Goal: Entertainment & Leisure: Consume media (video, audio)

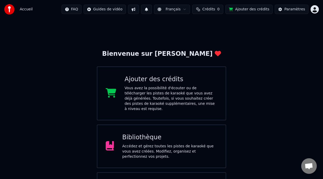
click at [172, 138] on div "Bibliothèque Accédez et gérez toutes les pistes de karaoké que vous avez créées…" at bounding box center [169, 146] width 95 height 26
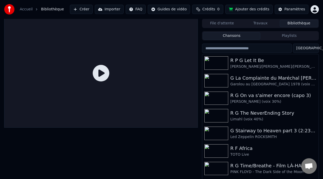
click at [296, 36] on button "Playlists" at bounding box center [289, 36] width 58 height 8
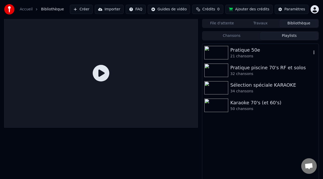
click at [262, 53] on div "Pratique 50e" at bounding box center [270, 49] width 81 height 7
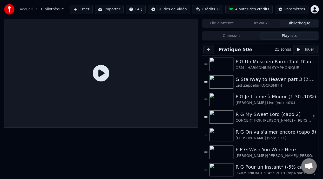
click at [265, 118] on div "CONCERT FOR [PERSON_NAME] - G [PERSON_NAME] son & friends (voix 40%]" at bounding box center [273, 120] width 76 height 5
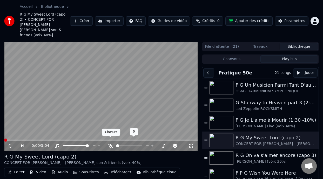
click at [110, 144] on icon at bounding box center [110, 146] width 5 height 4
click at [46, 139] on span at bounding box center [46, 140] width 3 height 3
click at [64, 140] on span at bounding box center [101, 140] width 194 height 1
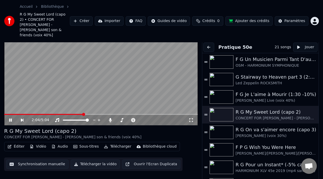
click at [10, 118] on icon at bounding box center [14, 120] width 12 height 4
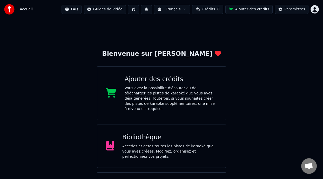
click at [171, 138] on div "Bibliothèque" at bounding box center [169, 137] width 95 height 8
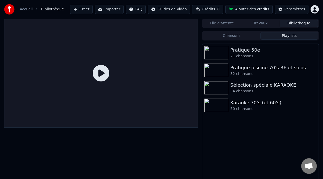
click at [291, 37] on button "Playlists" at bounding box center [289, 36] width 58 height 8
click at [249, 52] on div "Pratique 50e" at bounding box center [270, 49] width 81 height 7
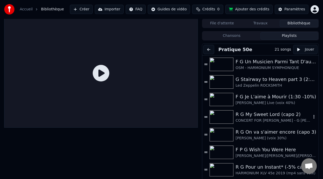
click at [260, 114] on div "R G My Sweet Lord (capo 2)" at bounding box center [273, 114] width 76 height 7
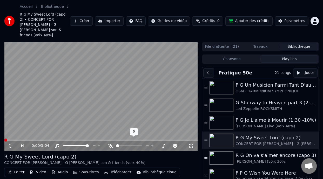
click at [109, 144] on icon at bounding box center [110, 146] width 5 height 4
click at [42, 139] on span at bounding box center [40, 140] width 3 height 3
click at [10, 144] on icon at bounding box center [10, 145] width 3 height 3
click at [10, 144] on icon at bounding box center [10, 146] width 3 height 4
click at [9, 144] on icon at bounding box center [14, 146] width 12 height 4
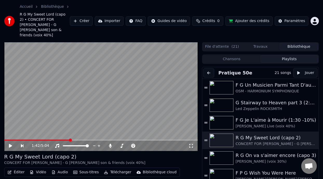
scroll to position [26, 0]
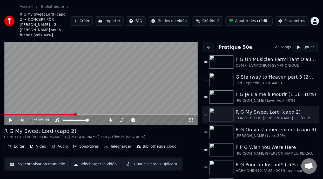
click at [92, 143] on button "Sous-titres" at bounding box center [86, 146] width 30 height 7
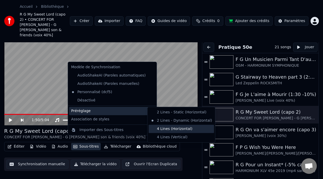
click at [186, 129] on div "4 Lines (Horizontal)" at bounding box center [180, 129] width 65 height 8
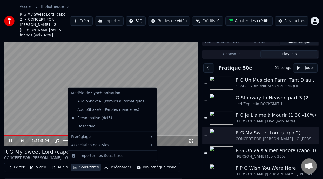
scroll to position [0, 0]
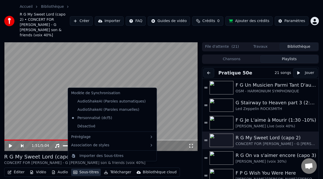
click at [183, 101] on video at bounding box center [101, 96] width 194 height 109
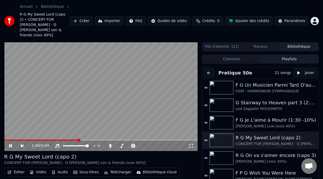
click at [186, 102] on video at bounding box center [101, 96] width 194 height 109
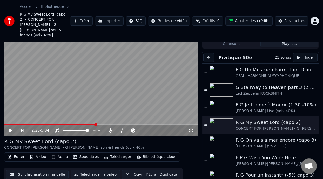
scroll to position [5, 0]
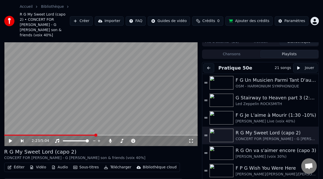
click at [18, 164] on button "Éditer" at bounding box center [15, 167] width 21 height 7
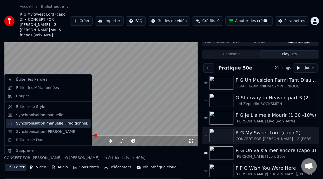
click at [70, 124] on div "Synchronisation manuelle (Traditionnel)" at bounding box center [52, 123] width 72 height 5
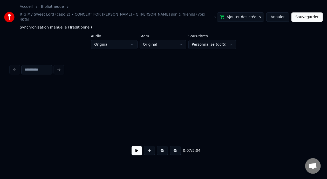
scroll to position [0, 7133]
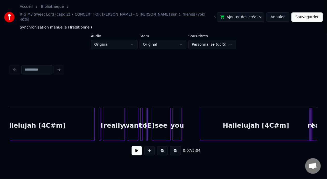
click at [137, 127] on div "want" at bounding box center [132, 124] width 11 height 33
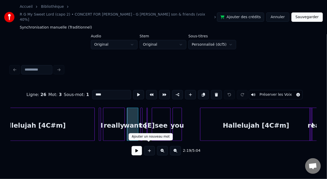
click at [139, 147] on button at bounding box center [137, 150] width 10 height 9
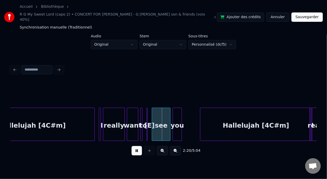
click at [138, 147] on button at bounding box center [137, 150] width 10 height 9
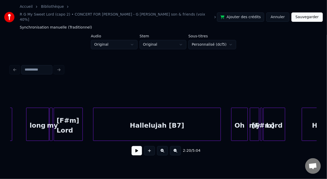
scroll to position [0, 6078]
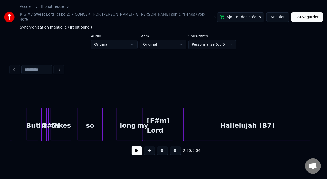
click at [63, 119] on div "takes" at bounding box center [61, 125] width 20 height 35
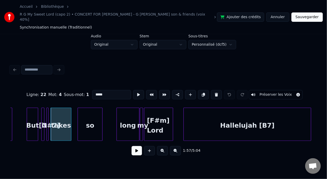
click at [132, 147] on button at bounding box center [137, 150] width 10 height 9
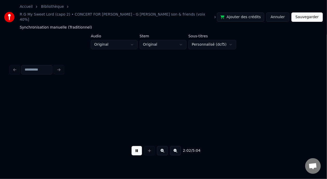
scroll to position [0, 6384]
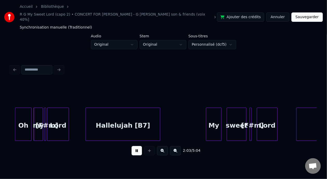
click at [137, 147] on button at bounding box center [137, 150] width 10 height 9
click at [133, 148] on button at bounding box center [137, 150] width 10 height 9
click at [134, 148] on button at bounding box center [137, 150] width 10 height 9
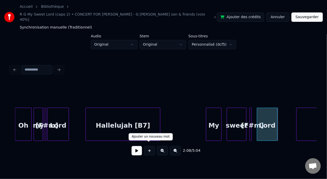
click at [136, 147] on button at bounding box center [137, 150] width 10 height 9
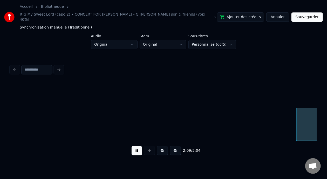
scroll to position [0, 6694]
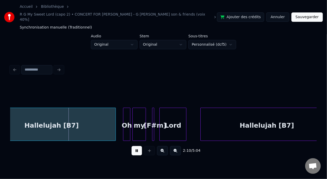
click at [136, 147] on button at bounding box center [137, 150] width 10 height 9
click at [136, 148] on button at bounding box center [137, 150] width 10 height 9
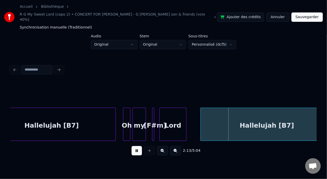
click at [137, 148] on button at bounding box center [137, 150] width 10 height 9
click at [144, 148] on button at bounding box center [149, 150] width 11 height 9
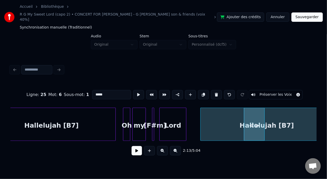
type input "**"
click at [137, 148] on button at bounding box center [137, 150] width 10 height 9
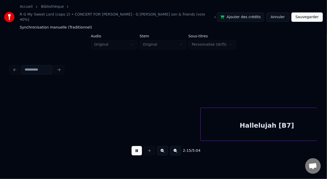
scroll to position [0, 7000]
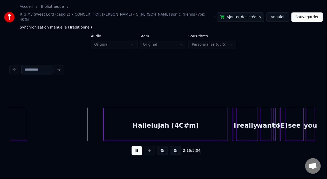
click at [134, 149] on button at bounding box center [137, 150] width 10 height 9
click at [133, 151] on button at bounding box center [137, 150] width 10 height 9
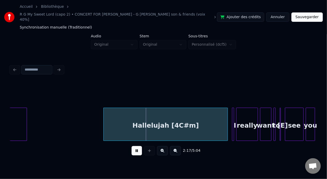
click at [133, 150] on button at bounding box center [137, 150] width 10 height 9
click at [132, 147] on button at bounding box center [137, 150] width 10 height 9
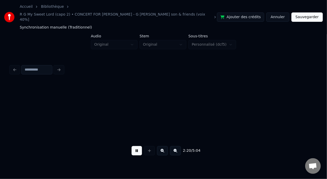
scroll to position [0, 7306]
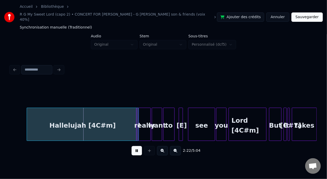
click at [132, 148] on button at bounding box center [137, 150] width 10 height 9
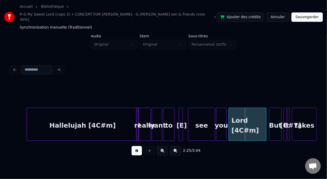
click at [132, 148] on button at bounding box center [137, 150] width 10 height 9
click at [132, 146] on button at bounding box center [137, 150] width 10 height 9
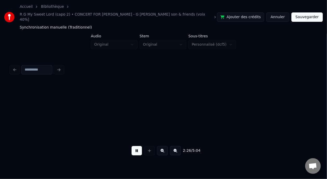
scroll to position [0, 7614]
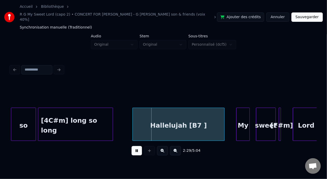
click at [132, 146] on button at bounding box center [137, 150] width 10 height 9
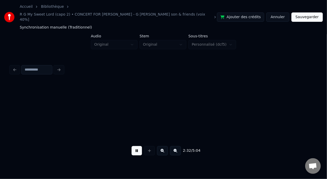
scroll to position [0, 7926]
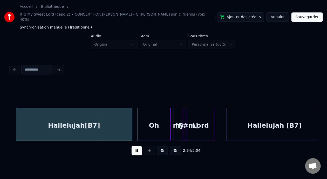
click at [132, 146] on button at bounding box center [137, 150] width 10 height 9
click at [88, 118] on div "Hallelujah[B7]" at bounding box center [74, 125] width 116 height 35
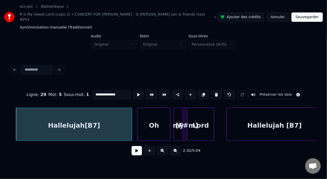
click at [100, 90] on input "**********" at bounding box center [111, 94] width 39 height 9
type input "**********"
click at [136, 152] on button at bounding box center [137, 150] width 10 height 9
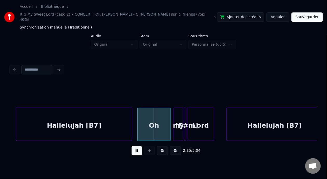
click at [132, 146] on button at bounding box center [137, 150] width 10 height 9
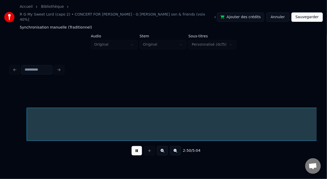
scroll to position [0, 8847]
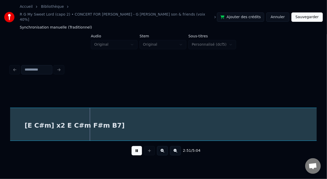
click at [132, 146] on button at bounding box center [137, 150] width 10 height 9
click at [58, 125] on div "[E C#m] x2 E C#m F#m B7]" at bounding box center [74, 125] width 708 height 35
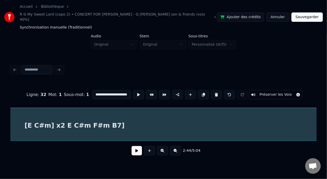
scroll to position [0, 8557]
click at [92, 90] on input "**********" at bounding box center [111, 94] width 39 height 9
type input "**********"
click at [133, 146] on button at bounding box center [137, 150] width 10 height 9
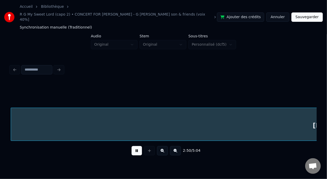
scroll to position [0, 8865]
click at [132, 146] on button at bounding box center [137, 150] width 10 height 9
click at [64, 121] on div "[E 4C#m] x2 E C#m F#m B7]" at bounding box center [56, 125] width 708 height 35
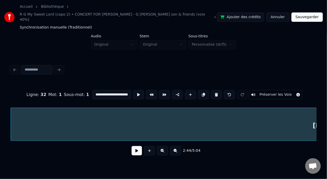
click at [108, 90] on input "**********" at bounding box center [111, 94] width 39 height 9
type input "**********"
click at [136, 149] on button at bounding box center [137, 150] width 10 height 9
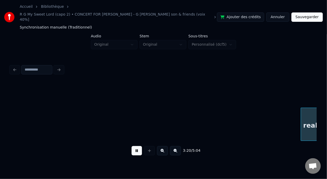
scroll to position [0, 10395]
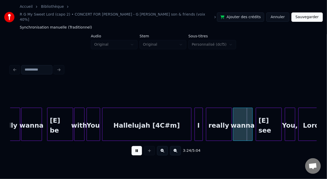
click at [132, 146] on button at bounding box center [137, 150] width 10 height 9
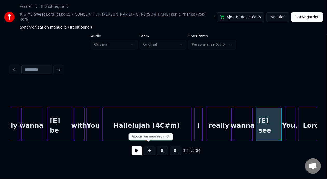
click at [138, 148] on button at bounding box center [137, 150] width 10 height 9
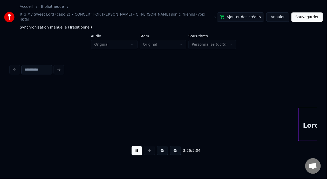
scroll to position [0, 10703]
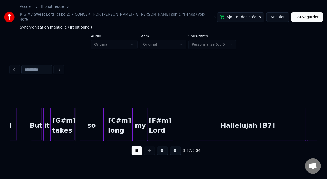
click at [143, 148] on div at bounding box center [149, 150] width 13 height 9
click at [133, 148] on button at bounding box center [137, 150] width 10 height 9
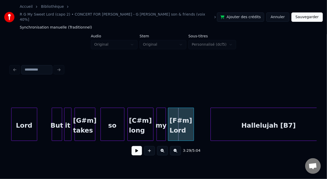
scroll to position [0, 10672]
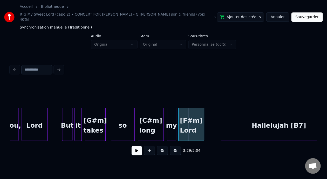
click at [96, 117] on div "[G#m] takes" at bounding box center [95, 125] width 20 height 35
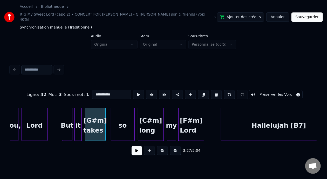
click at [93, 90] on input "**********" at bounding box center [111, 94] width 39 height 9
click at [143, 114] on div "[C#m] long" at bounding box center [150, 125] width 25 height 35
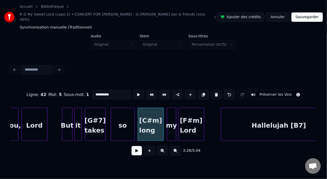
click at [92, 90] on input "**********" at bounding box center [111, 94] width 39 height 9
type input "**********"
click at [134, 148] on button at bounding box center [137, 150] width 10 height 9
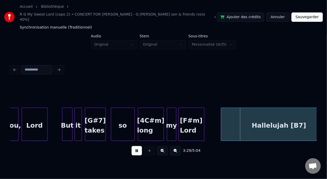
click at [134, 148] on button at bounding box center [137, 150] width 10 height 9
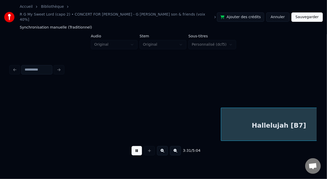
scroll to position [0, 10978]
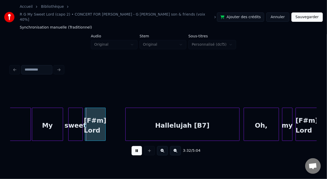
click at [134, 148] on button at bounding box center [137, 150] width 10 height 9
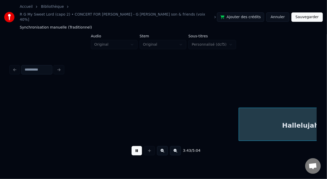
scroll to position [0, 11591]
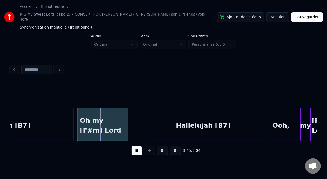
click at [133, 147] on button at bounding box center [137, 150] width 10 height 9
click at [132, 146] on button at bounding box center [137, 150] width 10 height 9
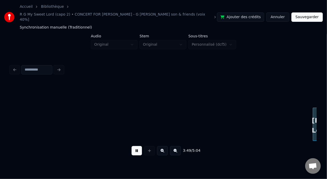
scroll to position [0, 11897]
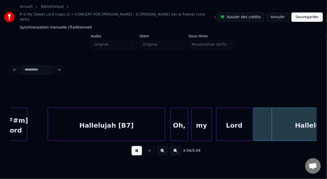
click at [132, 146] on button at bounding box center [137, 150] width 10 height 9
click at [179, 121] on div "Oh," at bounding box center [179, 125] width 17 height 35
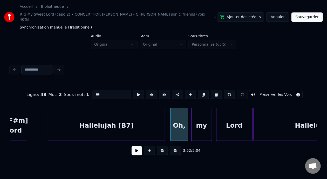
click at [92, 90] on input "***" at bounding box center [111, 94] width 39 height 9
type input "**"
click at [134, 149] on button at bounding box center [137, 150] width 10 height 9
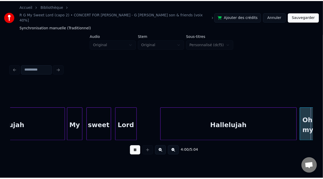
scroll to position [0, 12511]
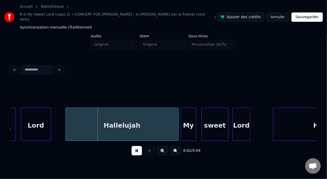
click at [306, 15] on button "Sauvegarder" at bounding box center [306, 16] width 31 height 9
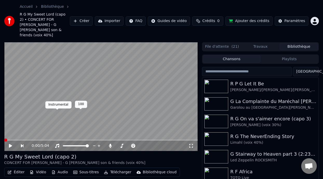
scroll to position [27, 0]
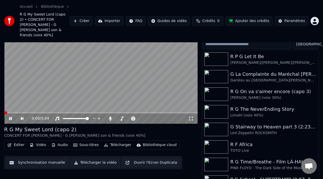
click at [10, 117] on icon at bounding box center [14, 119] width 12 height 4
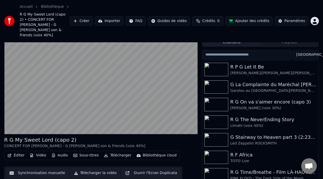
scroll to position [0, 0]
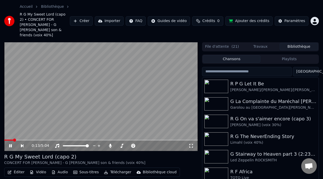
click at [88, 169] on button "Sous-titres" at bounding box center [86, 172] width 30 height 7
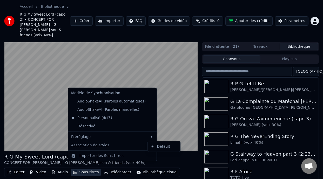
click at [92, 169] on button "Sous-titres" at bounding box center [86, 172] width 30 height 7
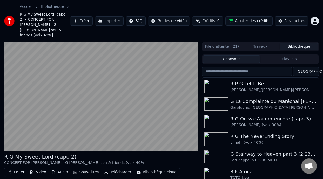
click at [87, 169] on button "Sous-titres" at bounding box center [86, 172] width 30 height 7
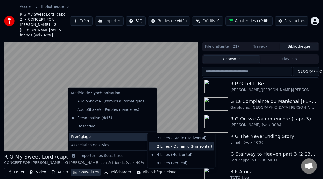
click at [185, 147] on div "2 Lines - Dynamic (Horizontal)" at bounding box center [180, 146] width 65 height 8
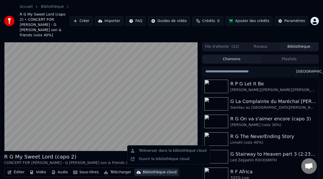
scroll to position [27, 0]
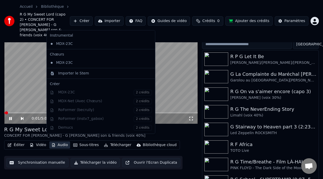
click at [176, 102] on video at bounding box center [101, 69] width 194 height 109
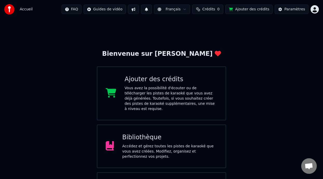
click at [193, 130] on div "Bibliothèque Accédez et gérez toutes les pistes de karaoké que vous avez créées…" at bounding box center [161, 147] width 129 height 44
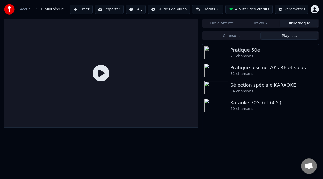
click at [285, 36] on button "Playlists" at bounding box center [289, 36] width 58 height 8
click at [261, 48] on div "Pratique 50e" at bounding box center [270, 49] width 81 height 7
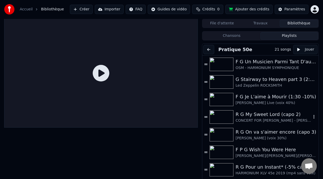
click at [259, 117] on div "R G My Sweet Lord (capo 2)" at bounding box center [273, 114] width 76 height 7
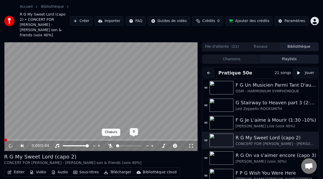
click at [111, 144] on icon at bounding box center [110, 146] width 5 height 4
click at [10, 144] on icon at bounding box center [14, 146] width 12 height 4
click at [4, 140] on span at bounding box center [18, 140] width 29 height 1
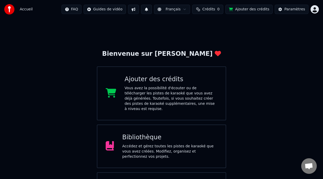
click at [180, 145] on div "Accédez et gérez toutes les pistes de karaoké que vous avez créées. Modifiez, o…" at bounding box center [169, 152] width 95 height 16
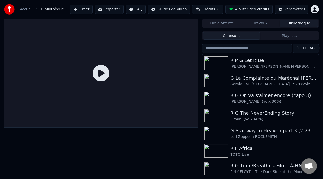
click at [296, 35] on button "Playlists" at bounding box center [289, 36] width 58 height 8
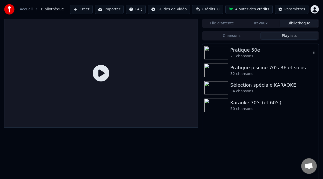
click at [265, 54] on div "21 chansons" at bounding box center [270, 56] width 81 height 5
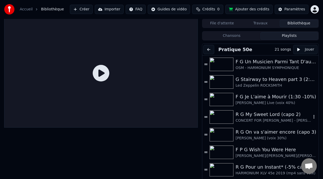
click at [264, 116] on div "R G My Sweet Lord (capo 2)" at bounding box center [273, 114] width 76 height 7
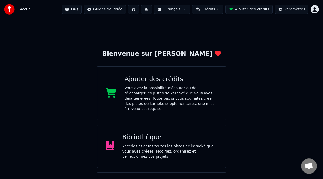
click at [198, 133] on div "Bibliothèque" at bounding box center [169, 137] width 95 height 8
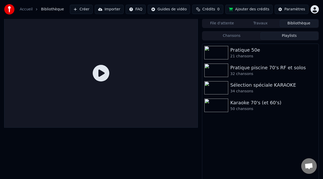
click at [286, 36] on button "Playlists" at bounding box center [289, 36] width 58 height 8
click at [248, 54] on div "21 chansons" at bounding box center [270, 56] width 81 height 5
